Goal: Task Accomplishment & Management: Use online tool/utility

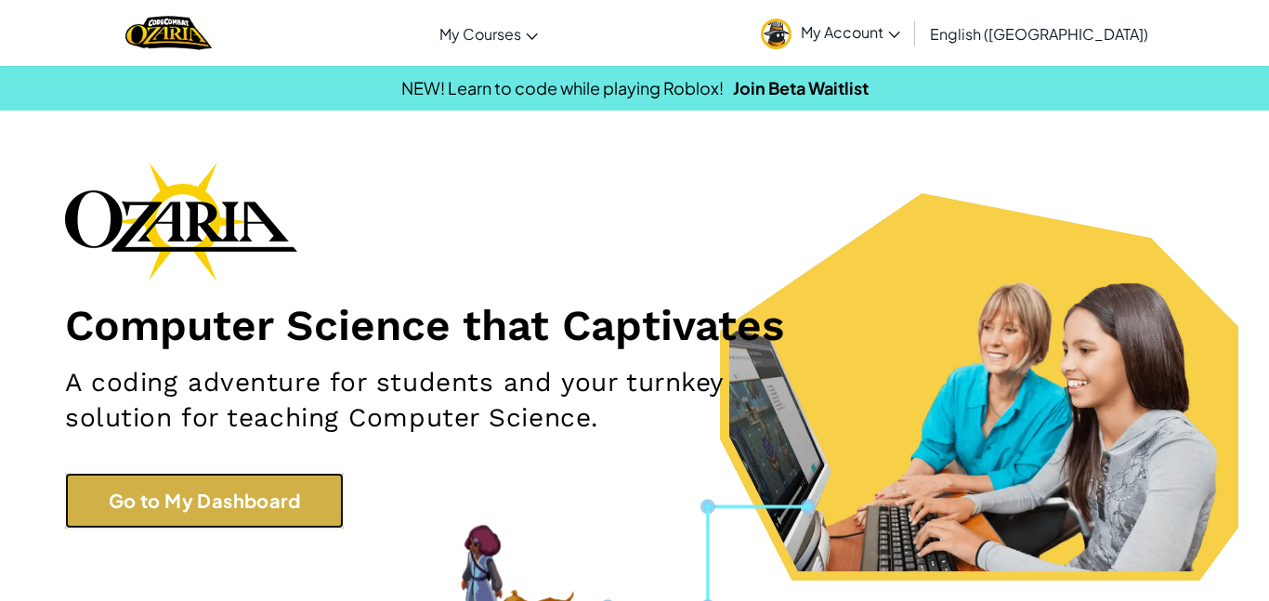
click at [288, 499] on link "Go to My Dashboard" at bounding box center [204, 501] width 279 height 56
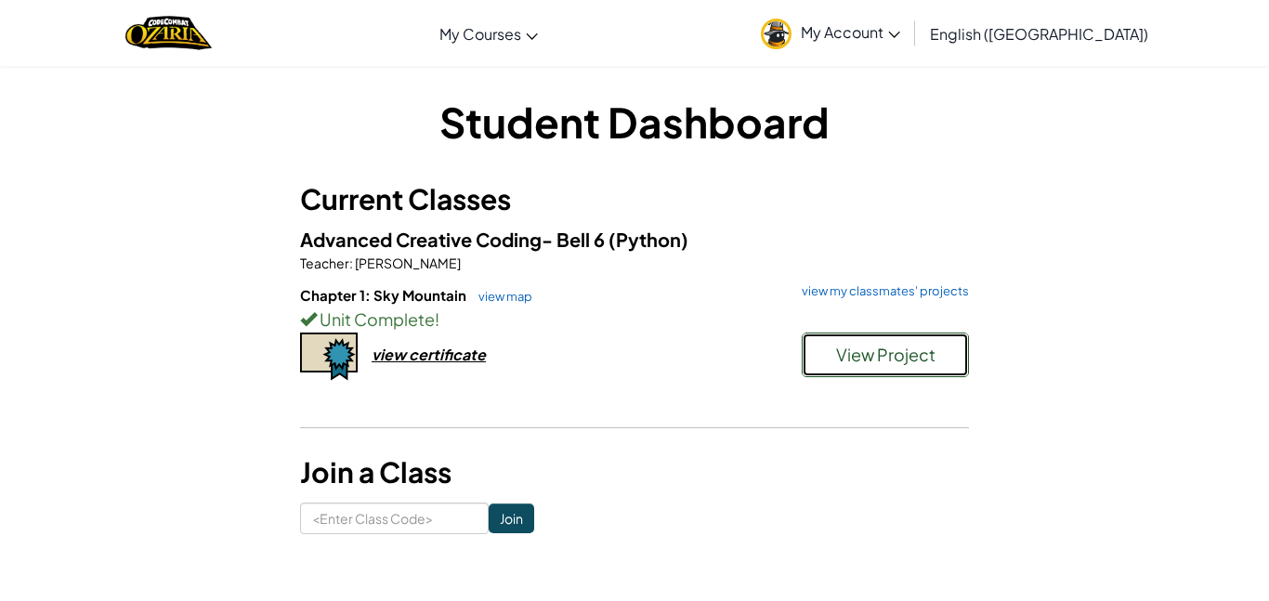
click at [872, 358] on span "View Project" at bounding box center [885, 354] width 99 height 21
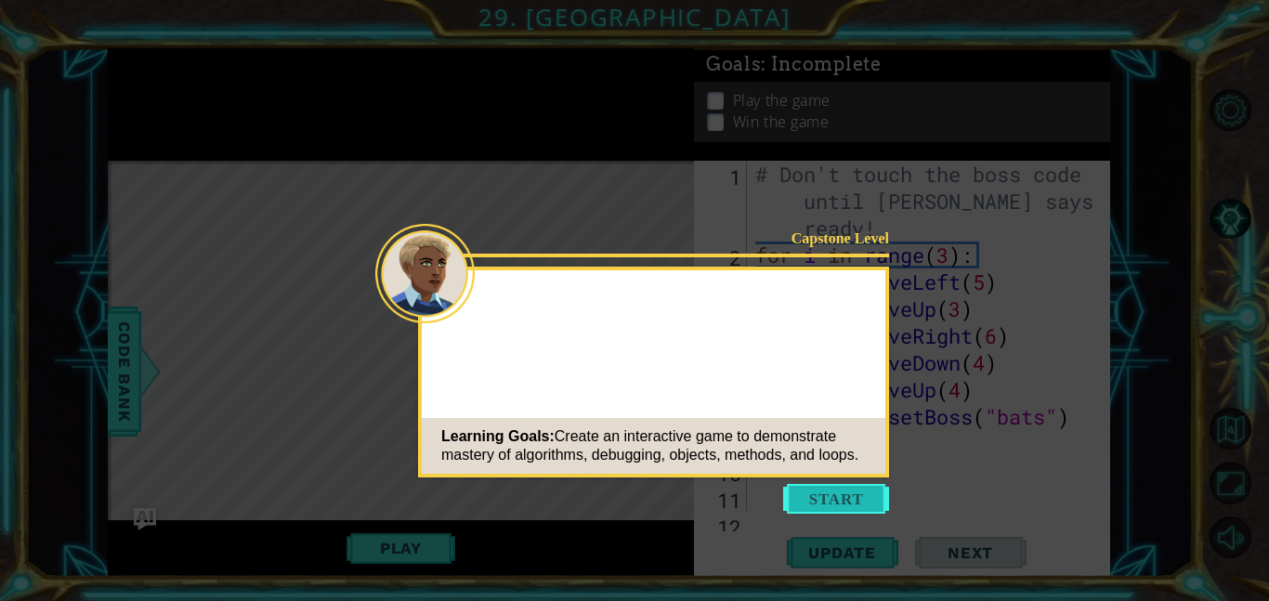
click at [831, 501] on button "Start" at bounding box center [836, 499] width 106 height 30
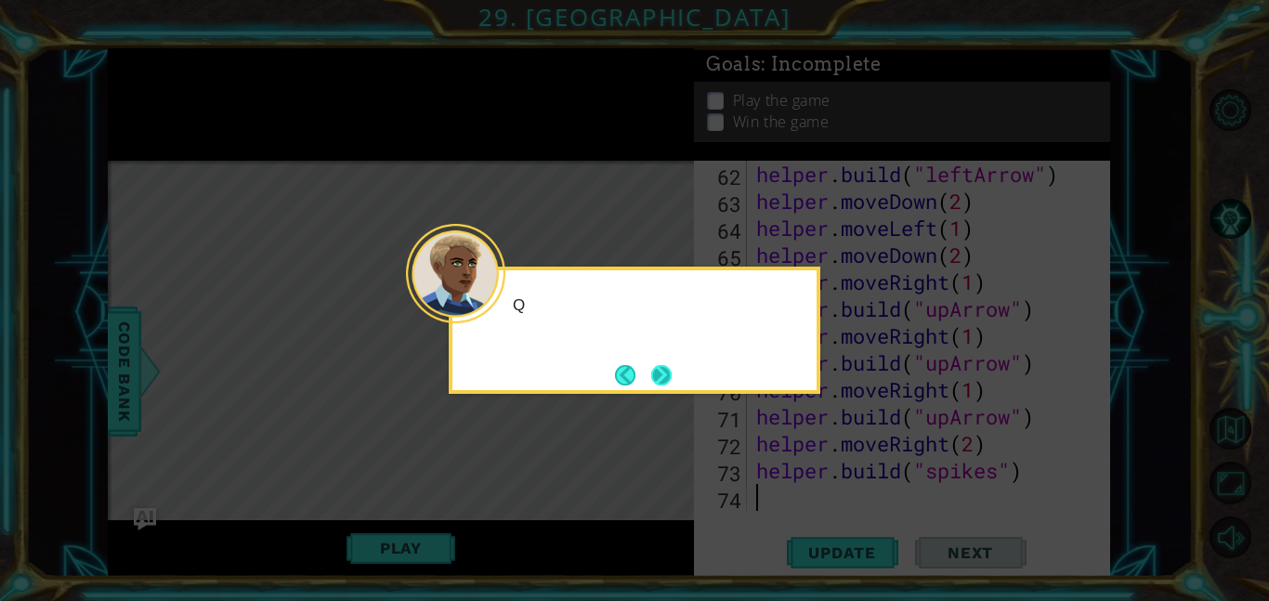
scroll to position [1724, 0]
click at [664, 385] on button "Next" at bounding box center [661, 375] width 20 height 20
click at [664, 387] on footer at bounding box center [643, 375] width 57 height 28
click at [670, 376] on button "Next" at bounding box center [661, 375] width 20 height 20
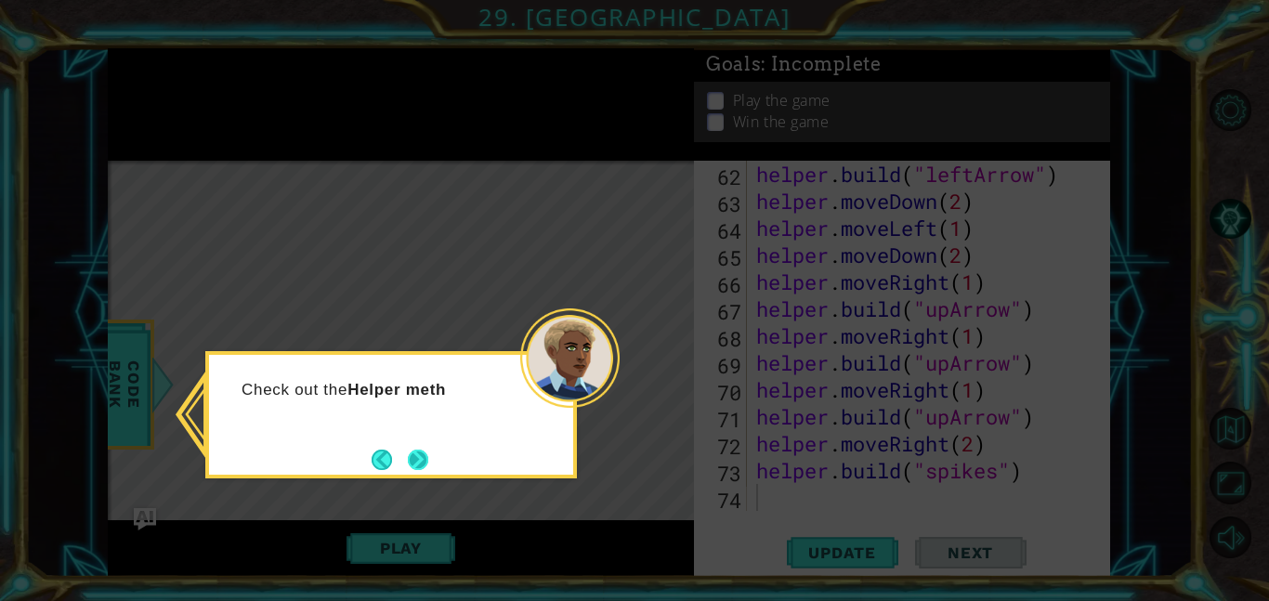
click at [423, 463] on button "Next" at bounding box center [418, 459] width 20 height 20
click at [423, 463] on div "Level Map" at bounding box center [537, 434] width 858 height 547
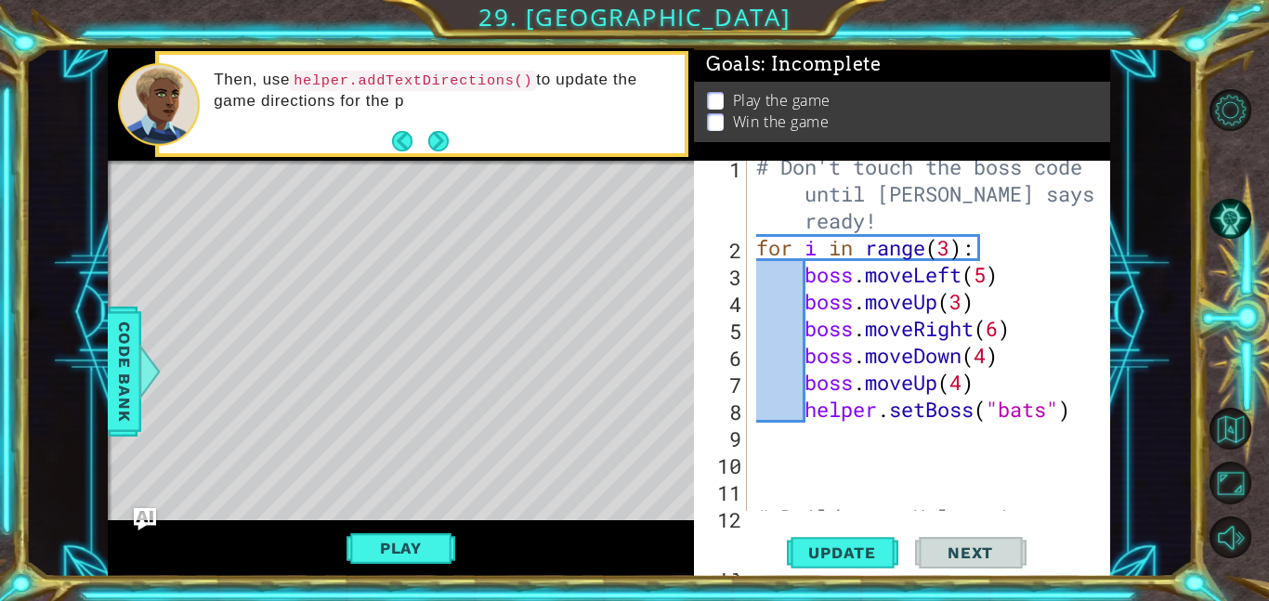
scroll to position [20, 0]
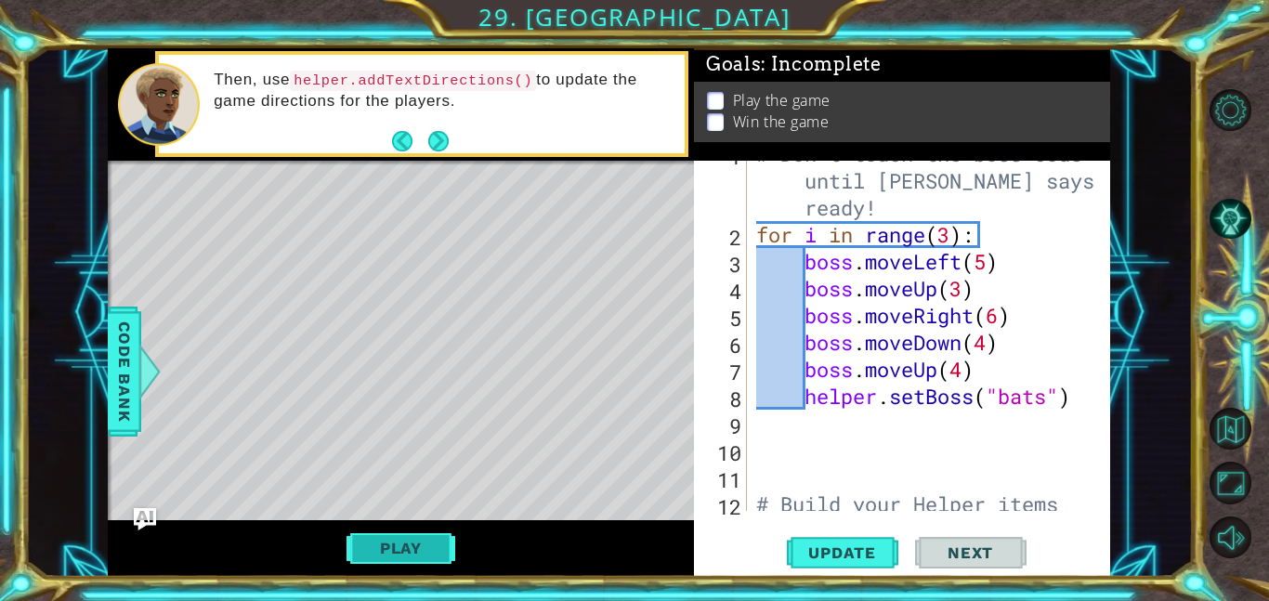
click at [410, 543] on button "Play" at bounding box center [400, 547] width 109 height 35
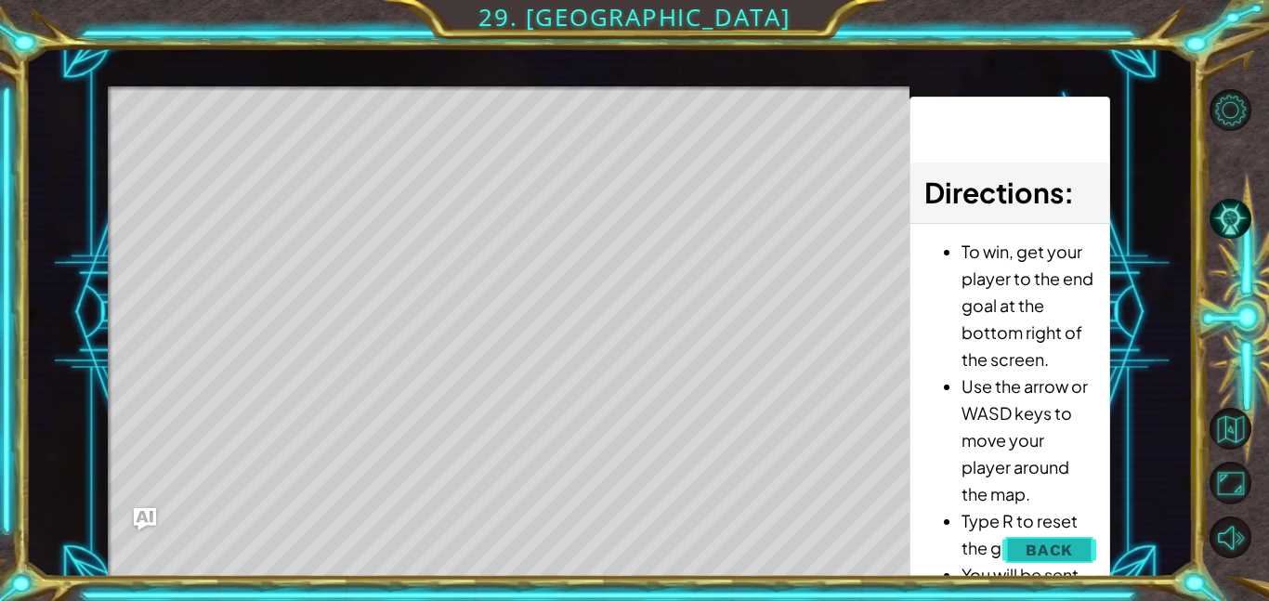
click at [1052, 551] on span "Back" at bounding box center [1048, 549] width 47 height 19
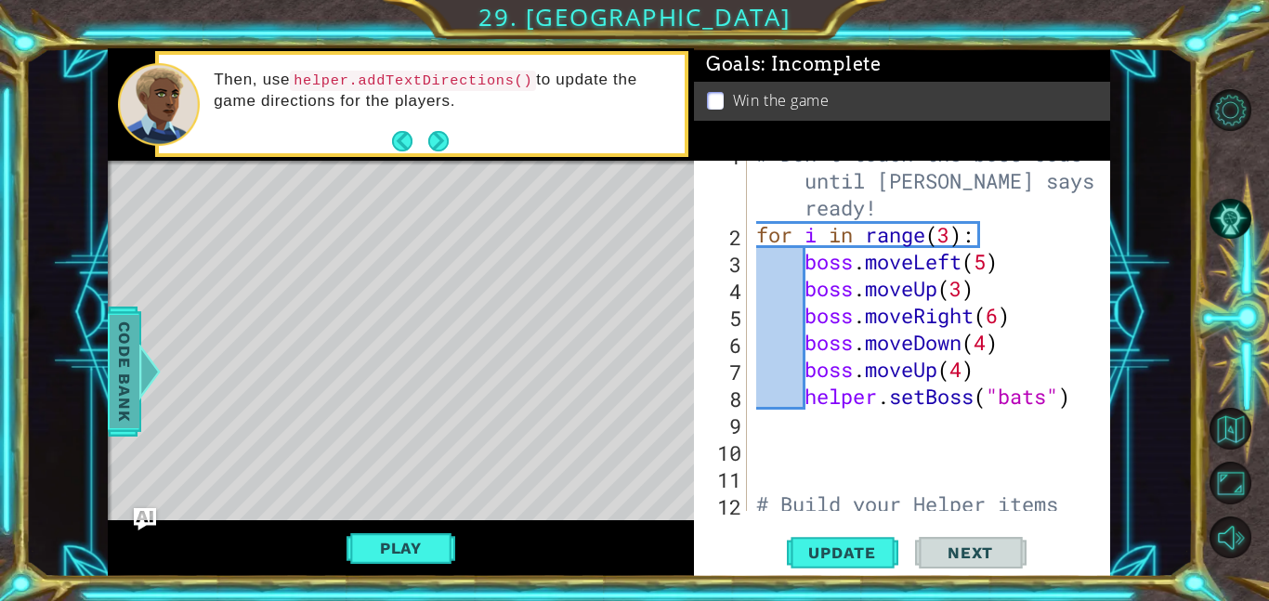
click at [118, 402] on span "Code Bank" at bounding box center [125, 371] width 30 height 113
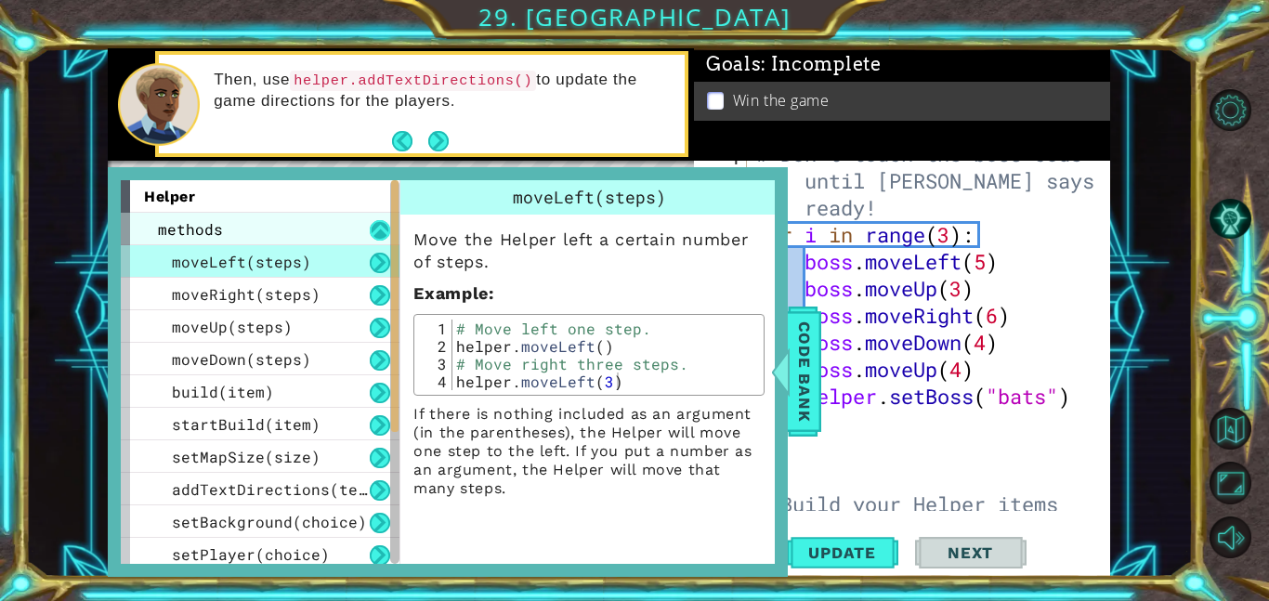
click at [380, 238] on button at bounding box center [380, 230] width 20 height 20
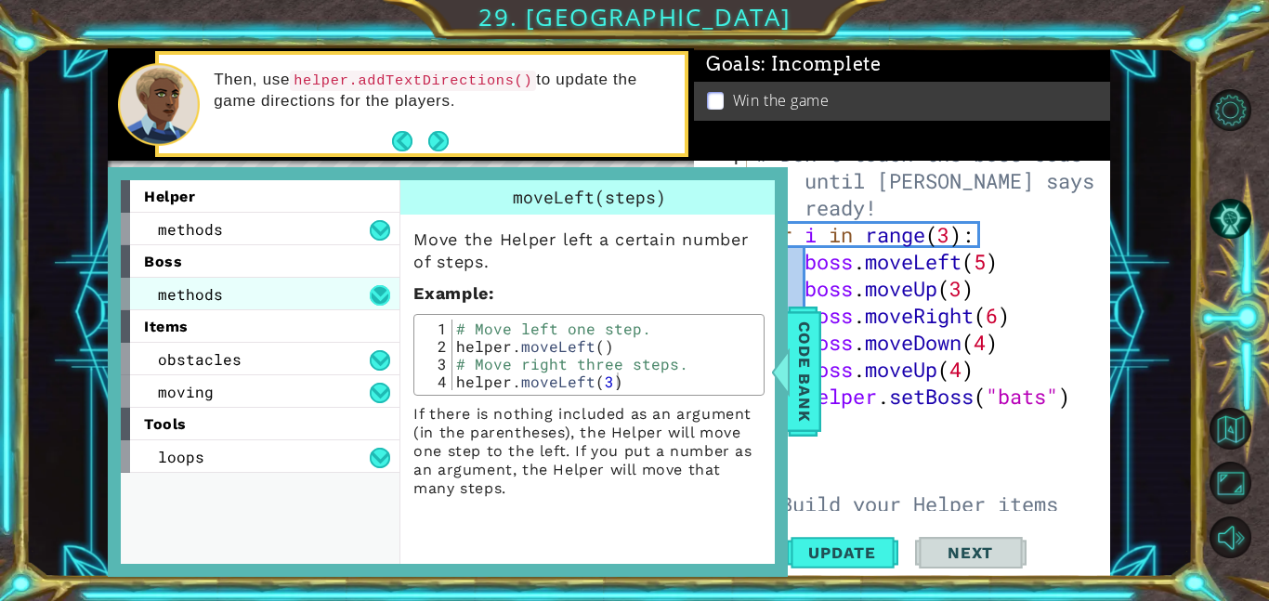
click at [378, 285] on button at bounding box center [380, 295] width 20 height 20
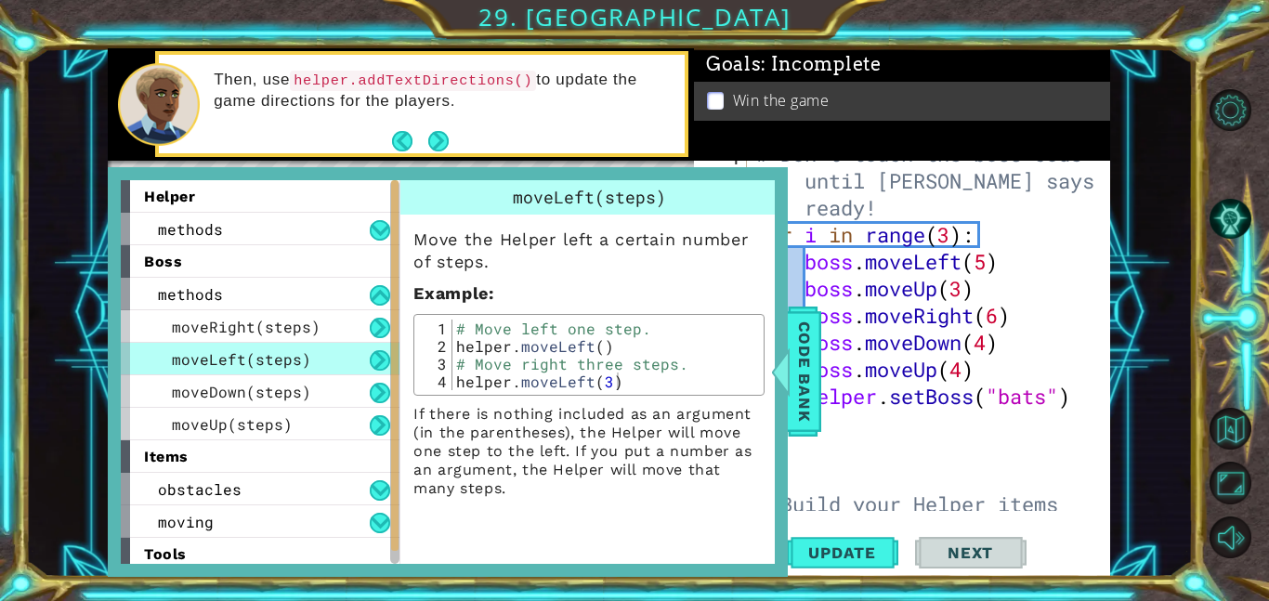
click at [329, 271] on div "boss" at bounding box center [260, 261] width 279 height 33
click at [243, 258] on div "boss" at bounding box center [260, 261] width 279 height 33
click at [254, 332] on span "moveRight(steps)" at bounding box center [246, 327] width 149 height 20
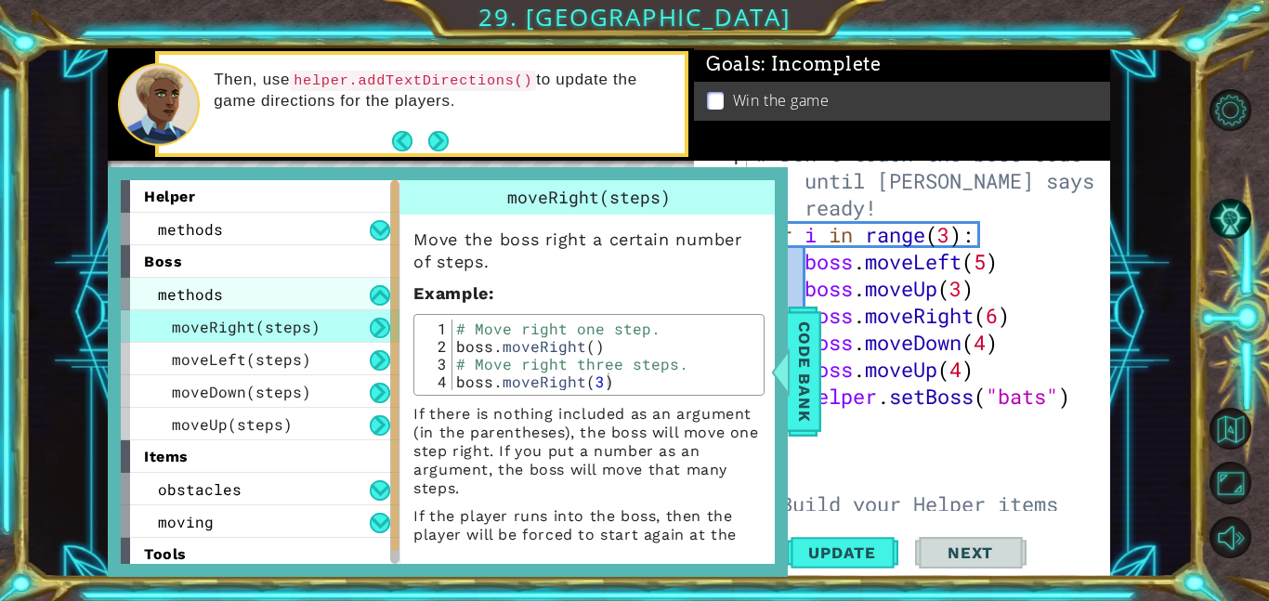
click at [225, 297] on div "methods" at bounding box center [260, 294] width 279 height 33
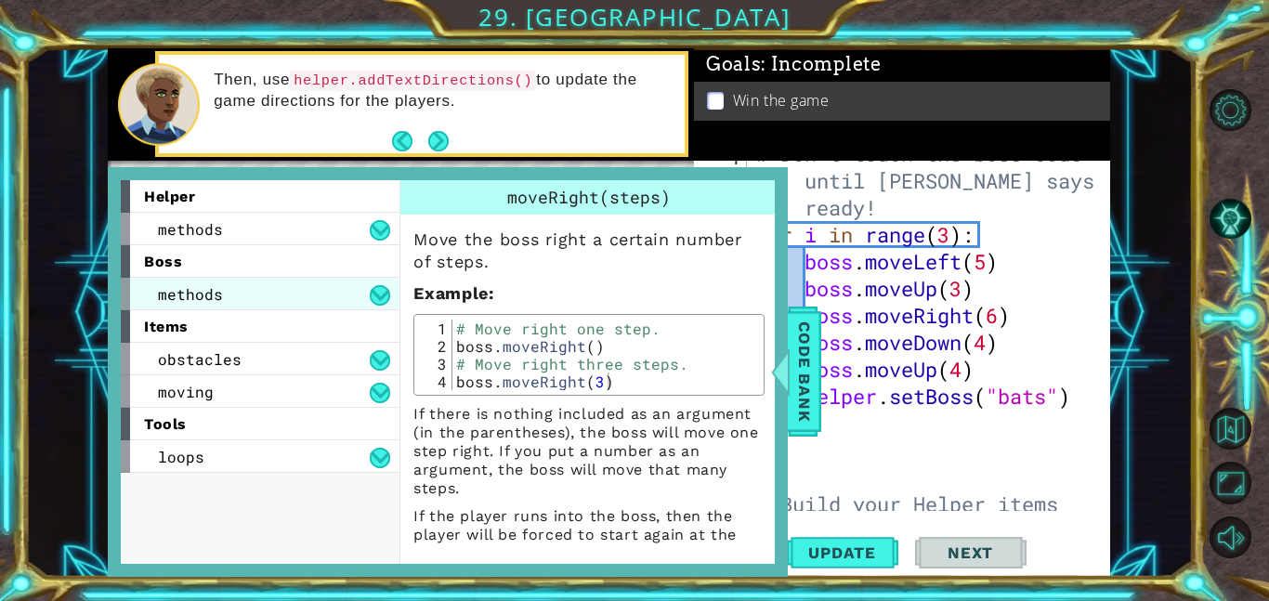
click at [225, 297] on div "methods" at bounding box center [260, 294] width 279 height 33
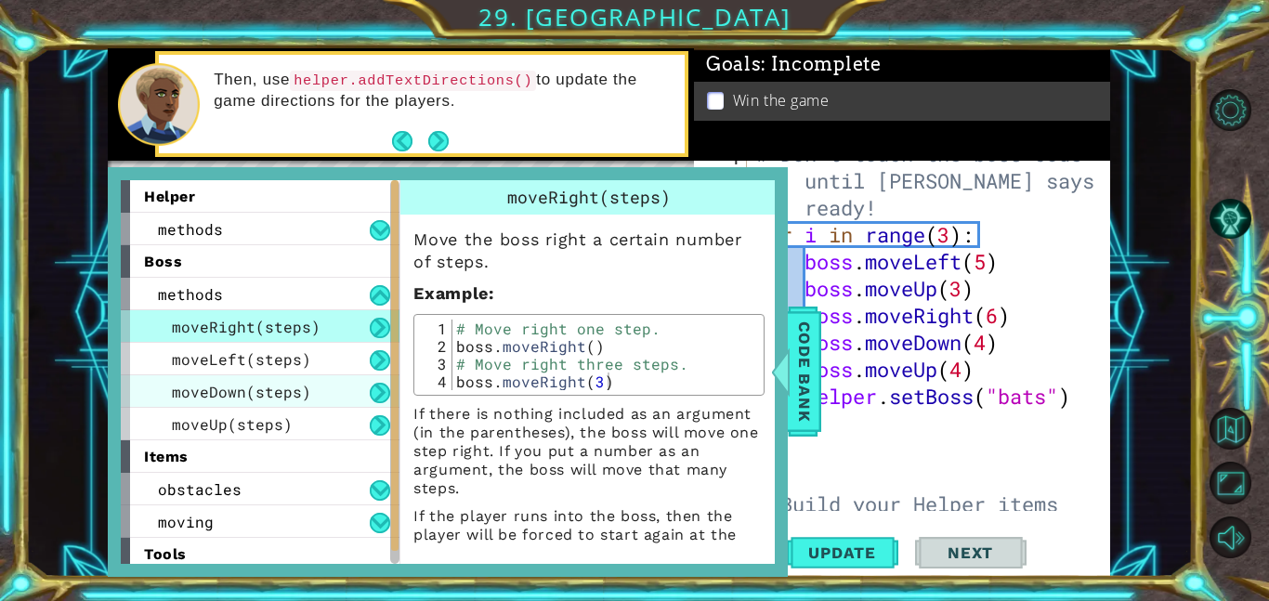
scroll to position [38, 0]
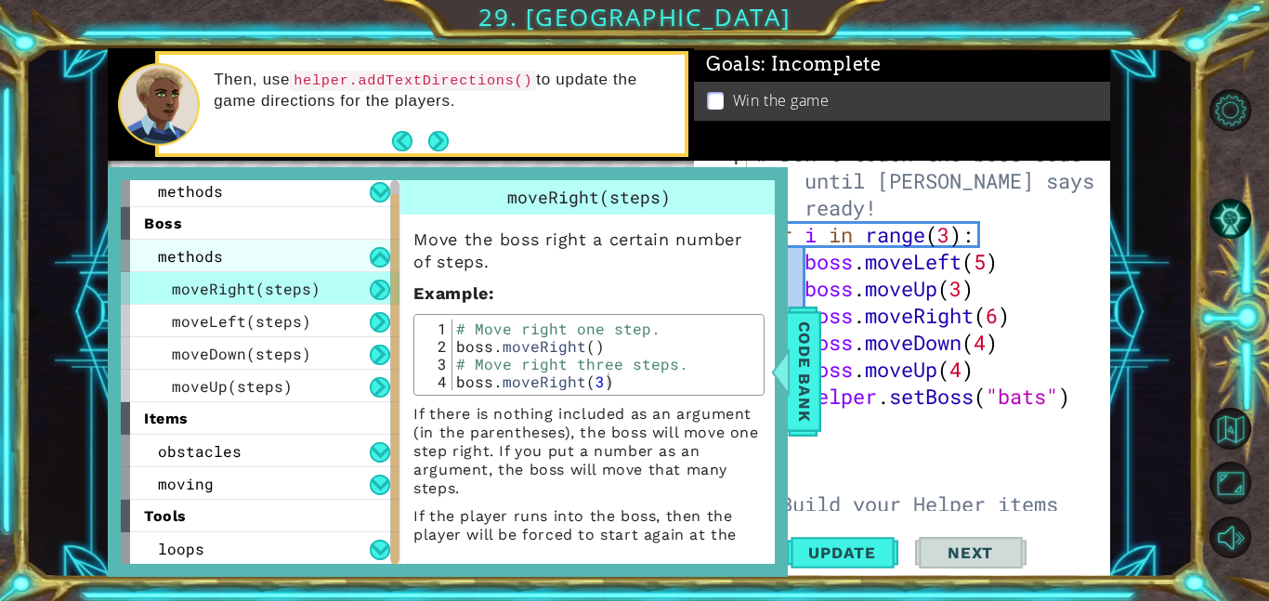
click at [358, 261] on div "methods" at bounding box center [260, 256] width 279 height 33
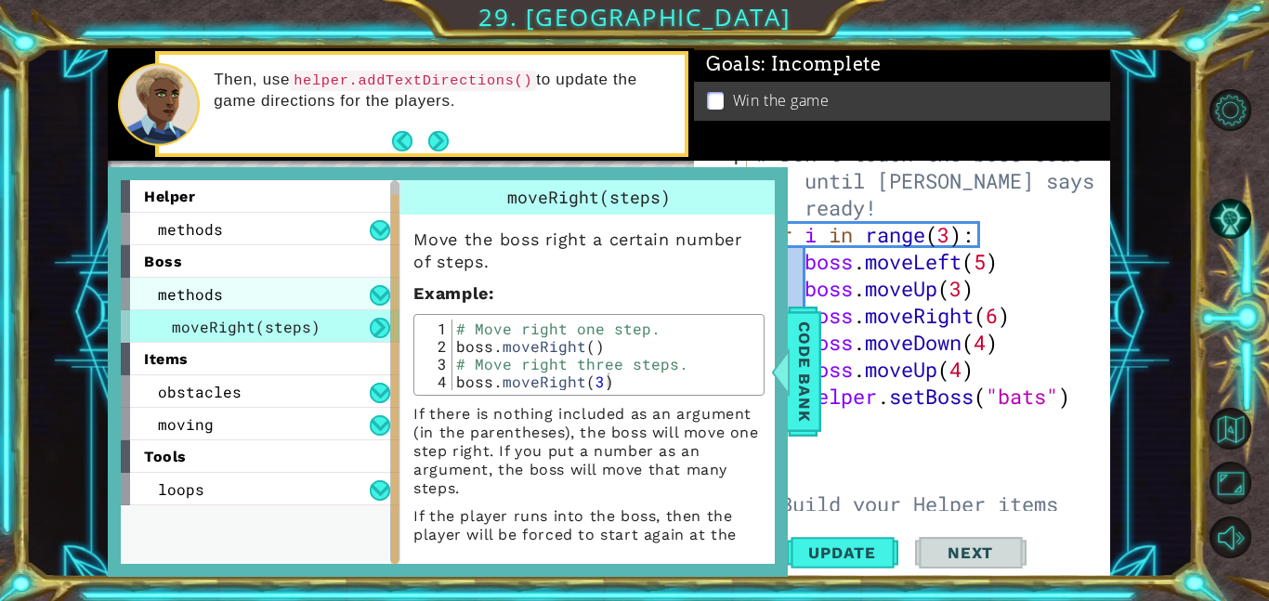
scroll to position [0, 0]
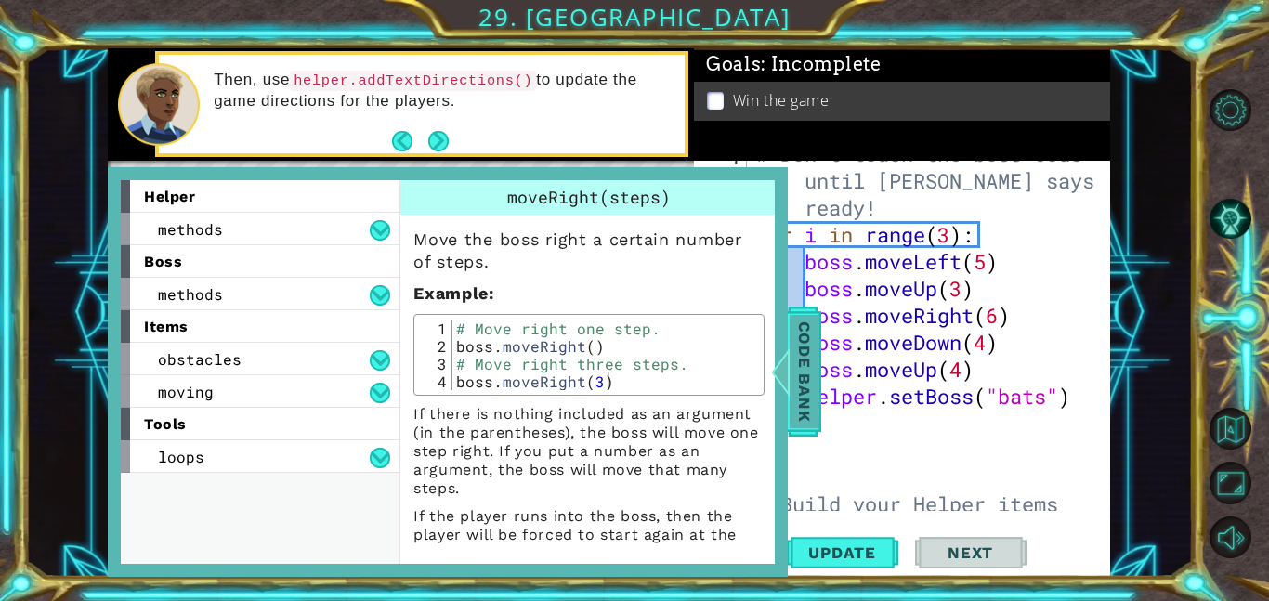
click at [802, 370] on span "Code Bank" at bounding box center [804, 371] width 30 height 113
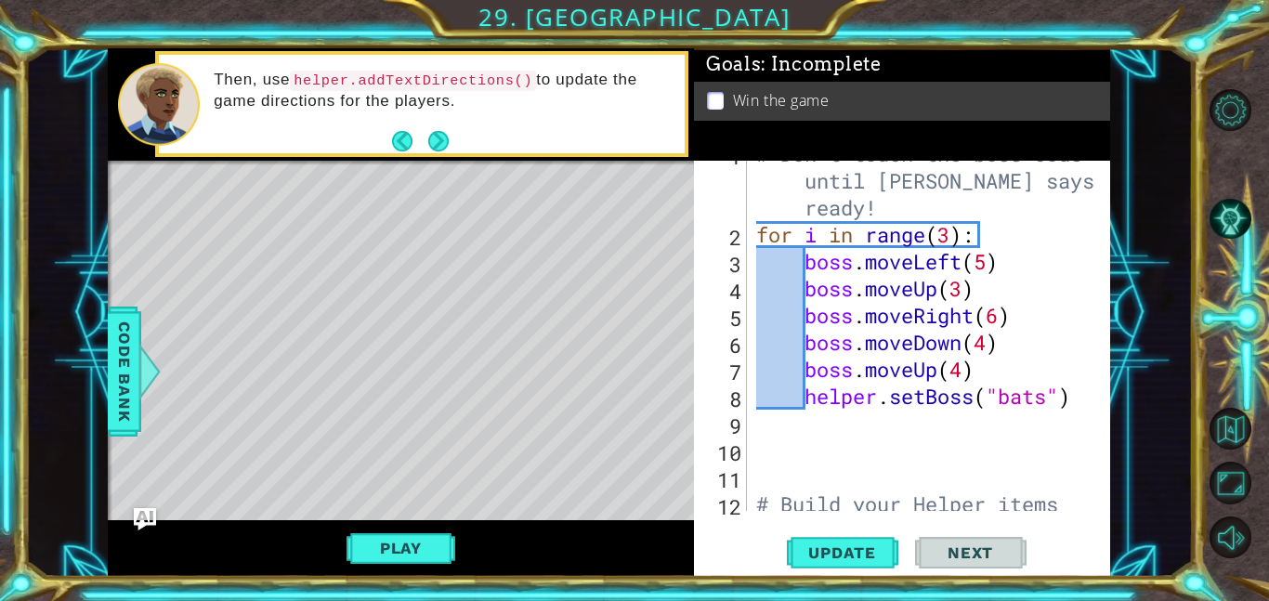
type textarea "for i in range(3):"
drag, startPoint x: 757, startPoint y: 230, endPoint x: 977, endPoint y: 229, distance: 220.1
click at [977, 229] on div "# Don't touch the boss code until [PERSON_NAME] says you're ready! for i in ran…" at bounding box center [933, 382] width 363 height 485
